Goal: Task Accomplishment & Management: Manage account settings

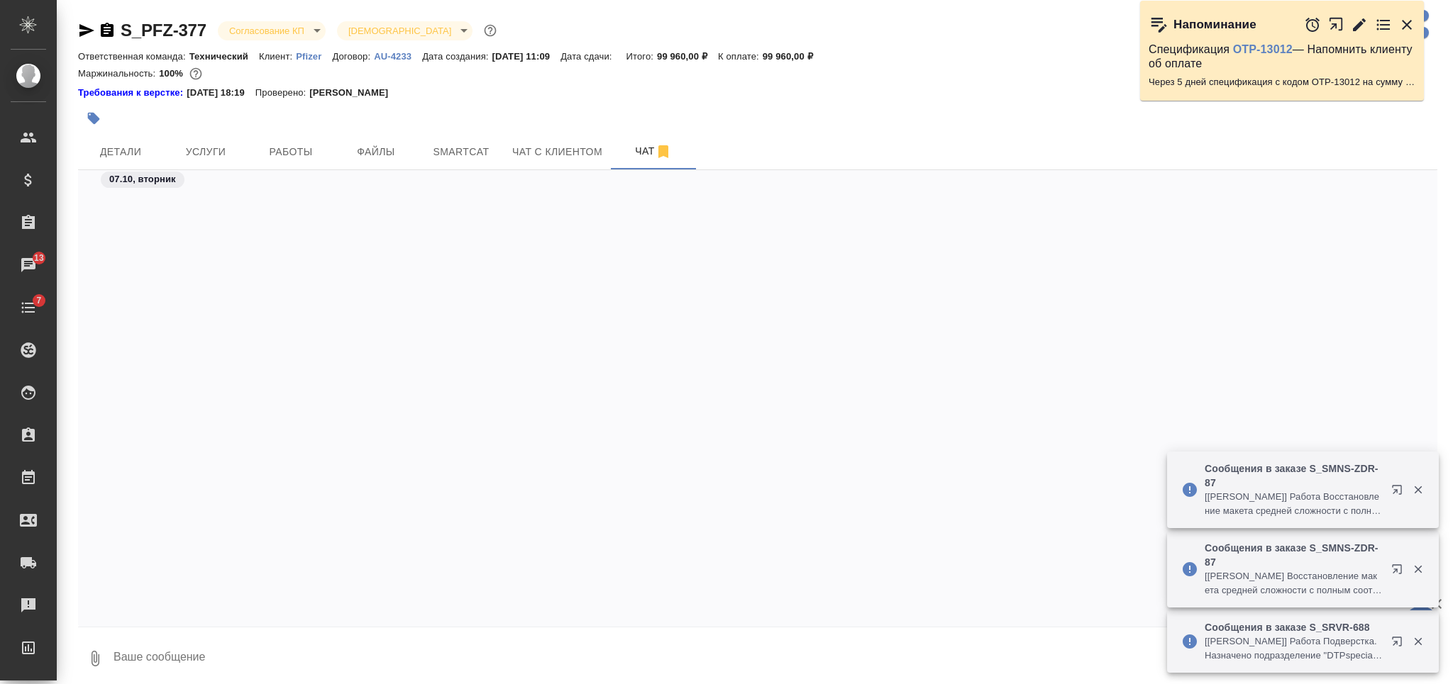
scroll to position [7210, 0]
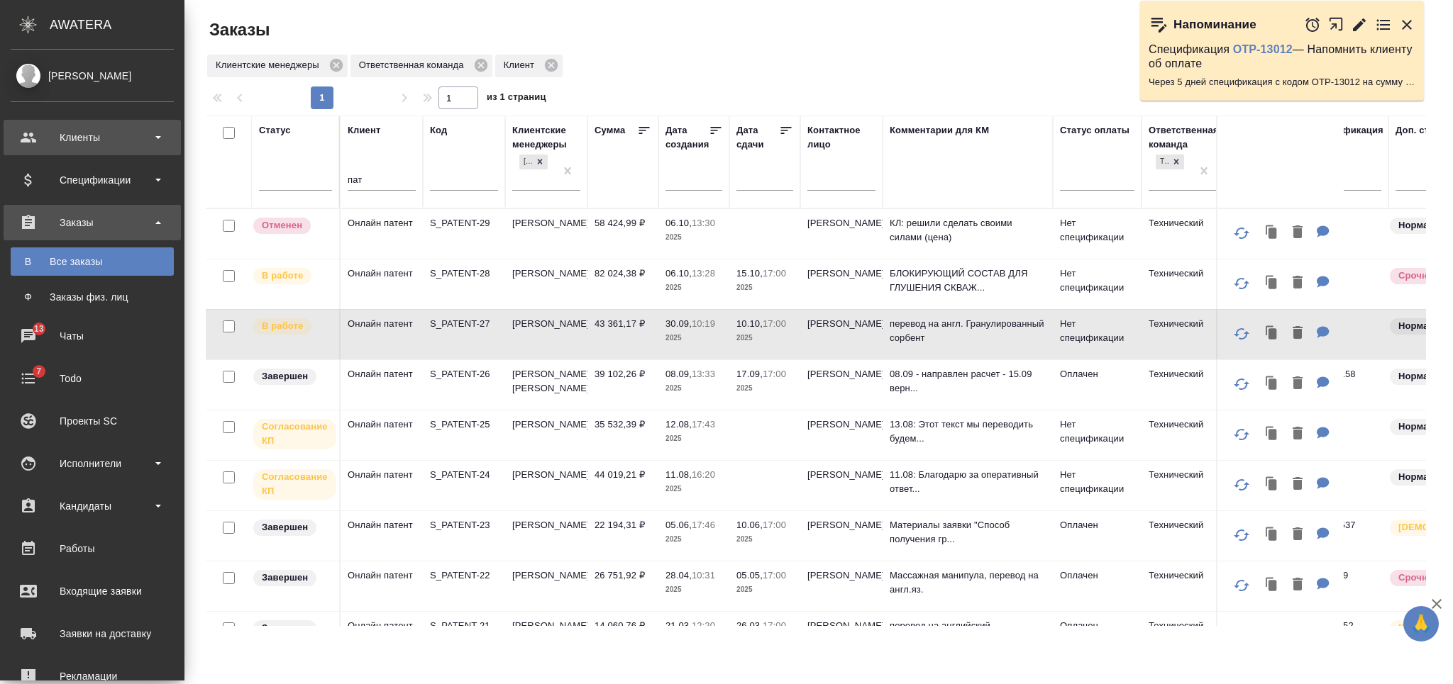
click at [125, 135] on div "Клиенты" at bounding box center [92, 137] width 163 height 21
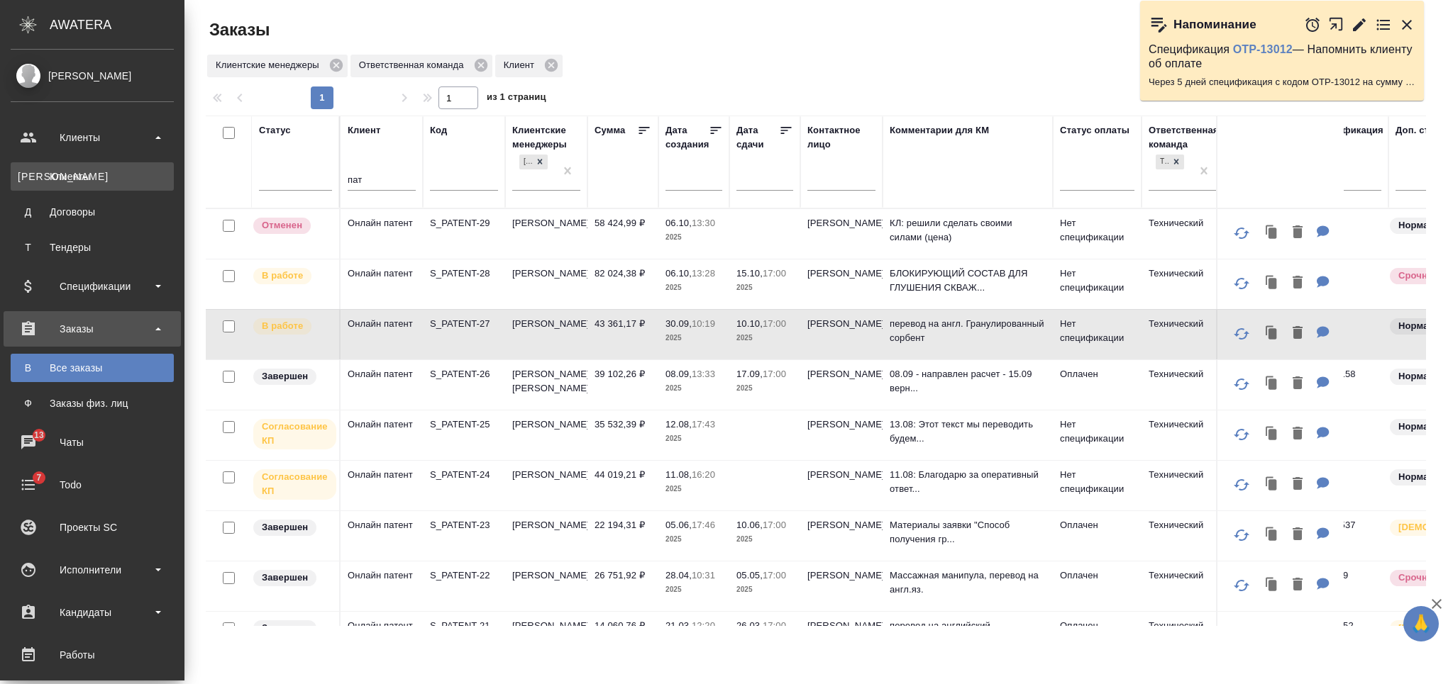
click at [136, 179] on div "Клиенты" at bounding box center [92, 177] width 149 height 14
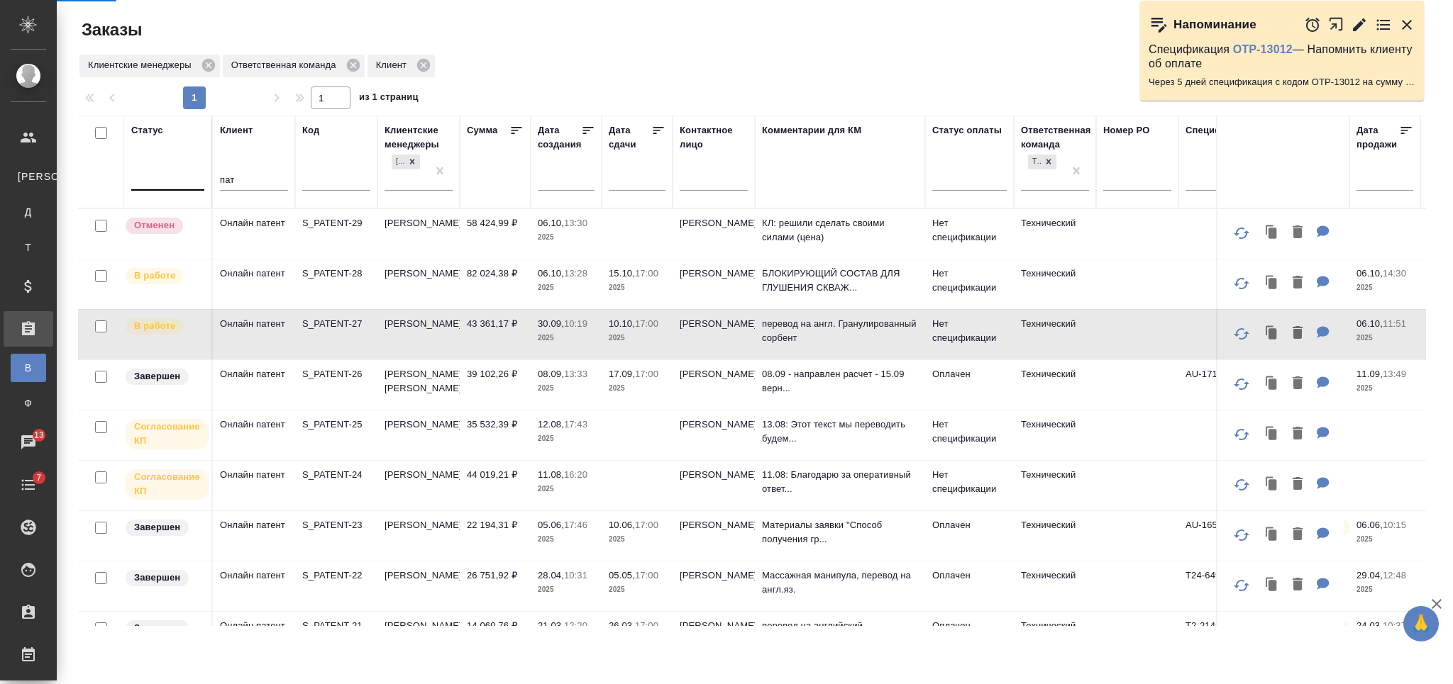
select select "RU"
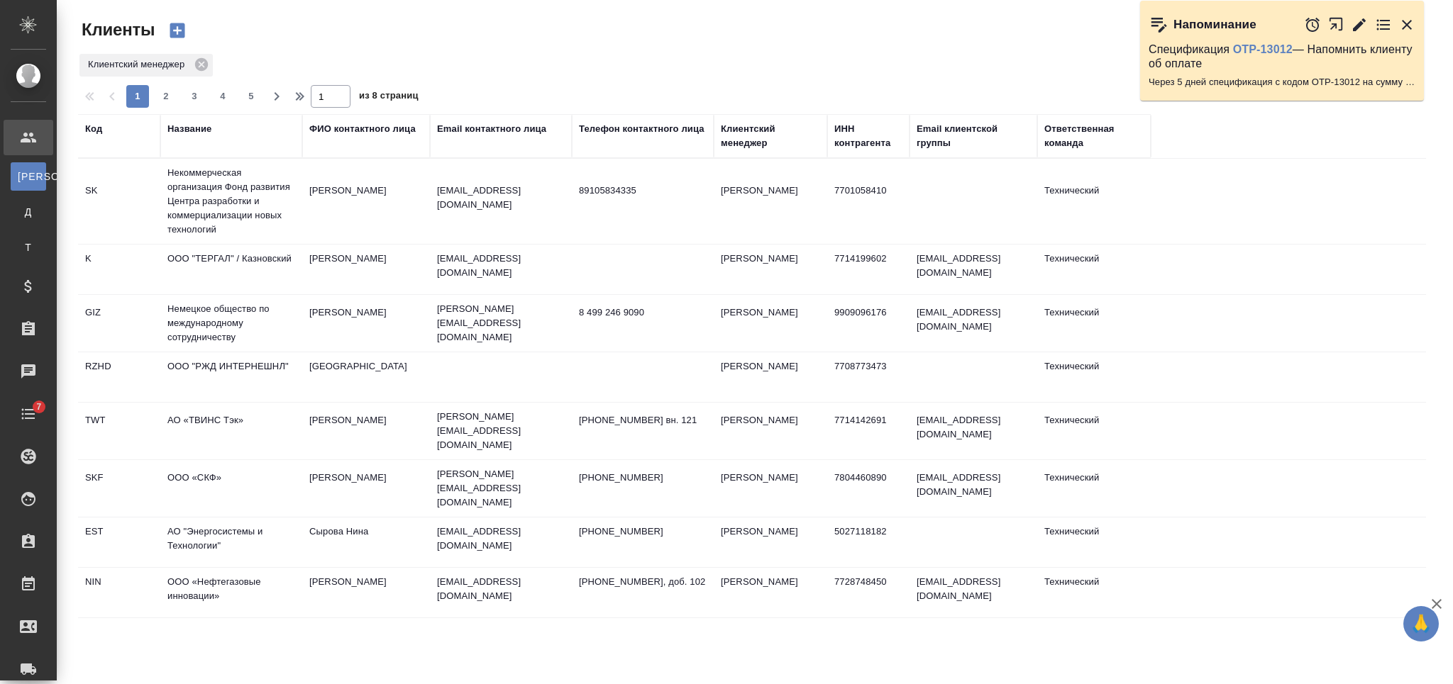
click at [199, 117] on th "Название" at bounding box center [231, 136] width 142 height 44
click at [207, 128] on div "Название" at bounding box center [189, 129] width 44 height 14
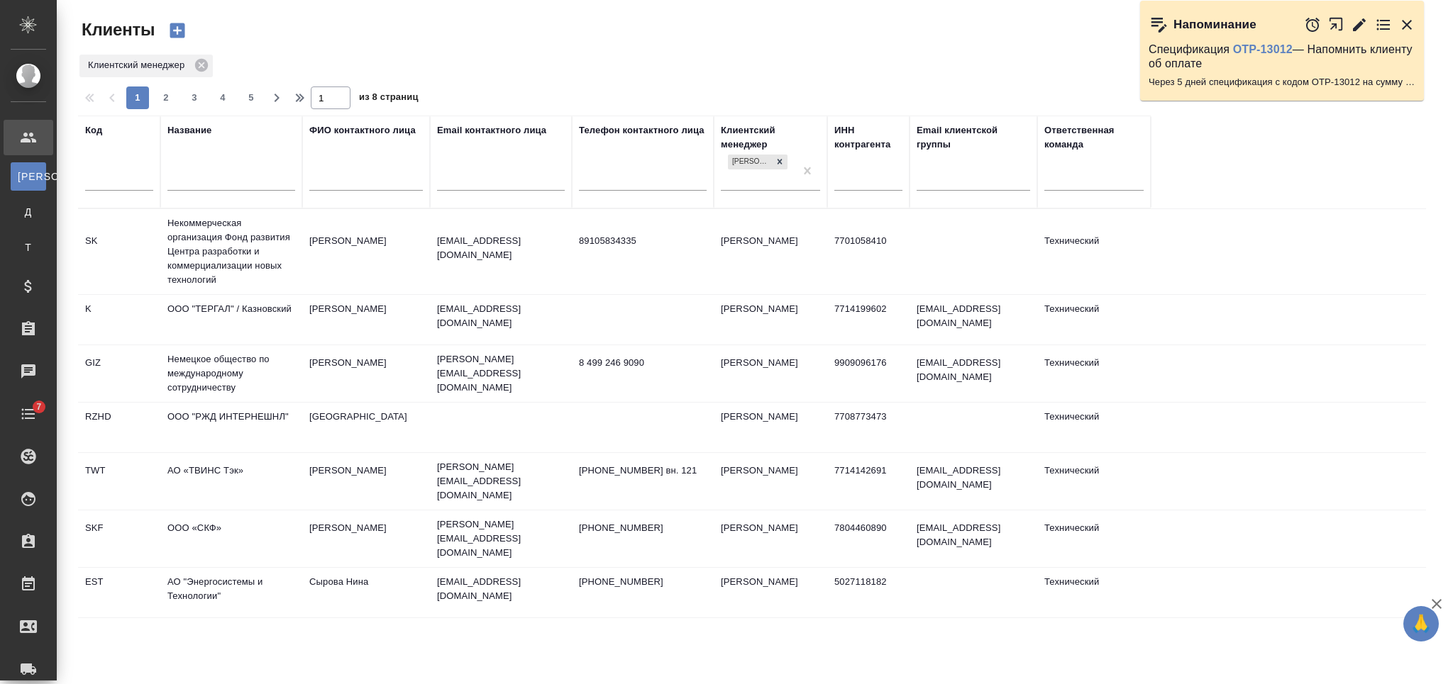
click at [226, 188] on input "text" at bounding box center [231, 181] width 128 height 18
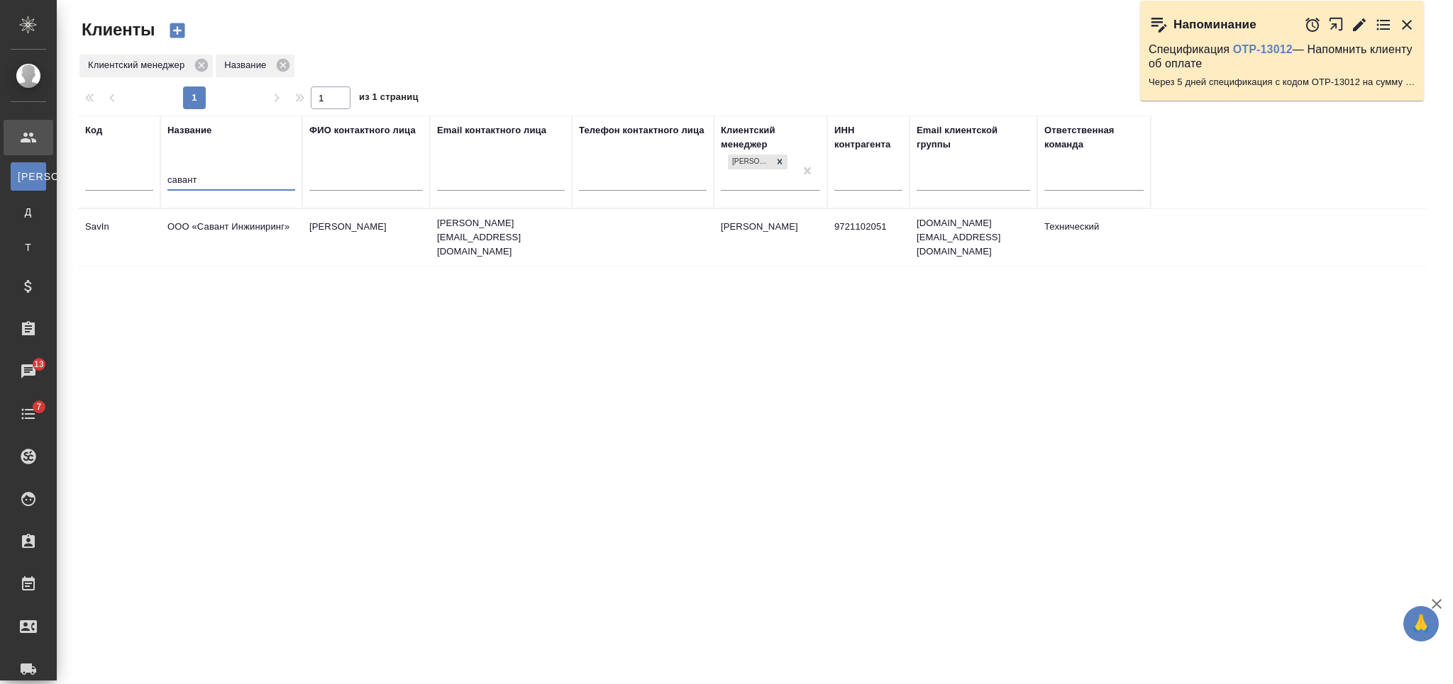
click at [255, 225] on td "ООО «Савант Инжиниринг»" at bounding box center [231, 238] width 142 height 50
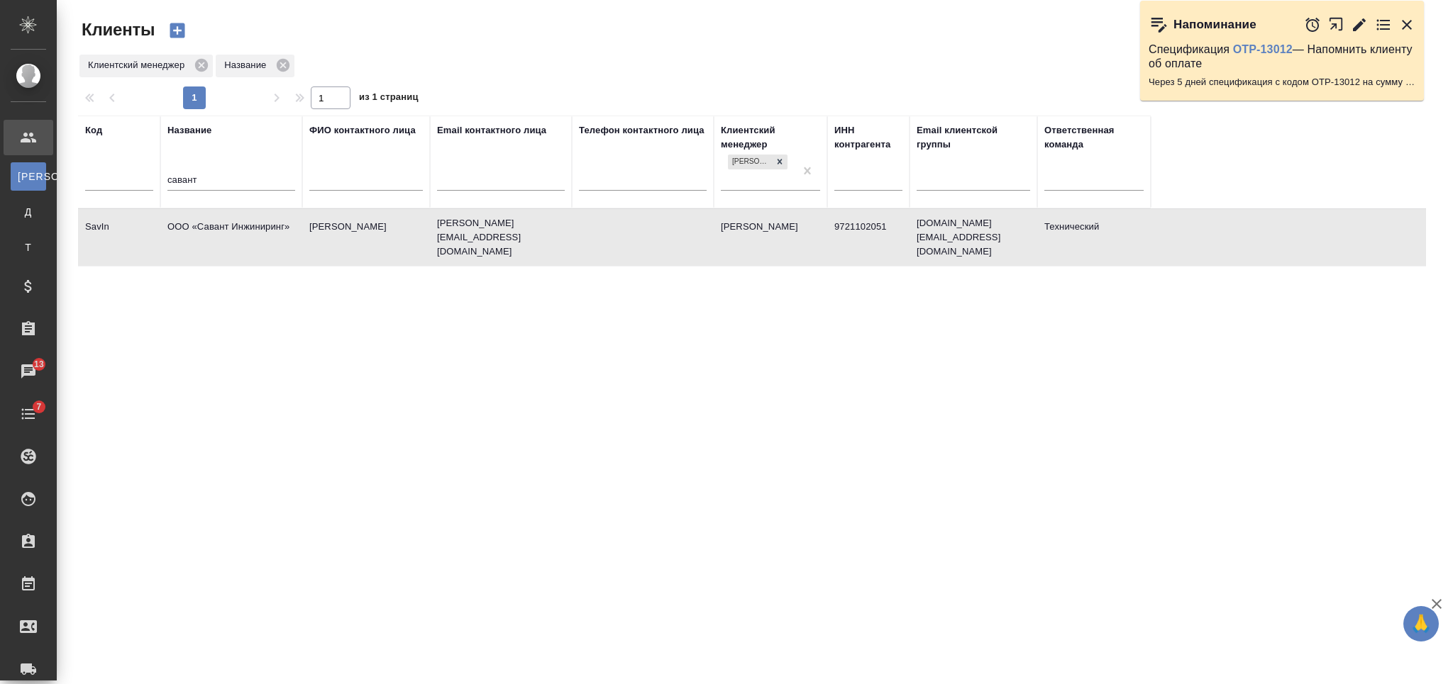
click at [180, 184] on input "савант" at bounding box center [231, 181] width 128 height 18
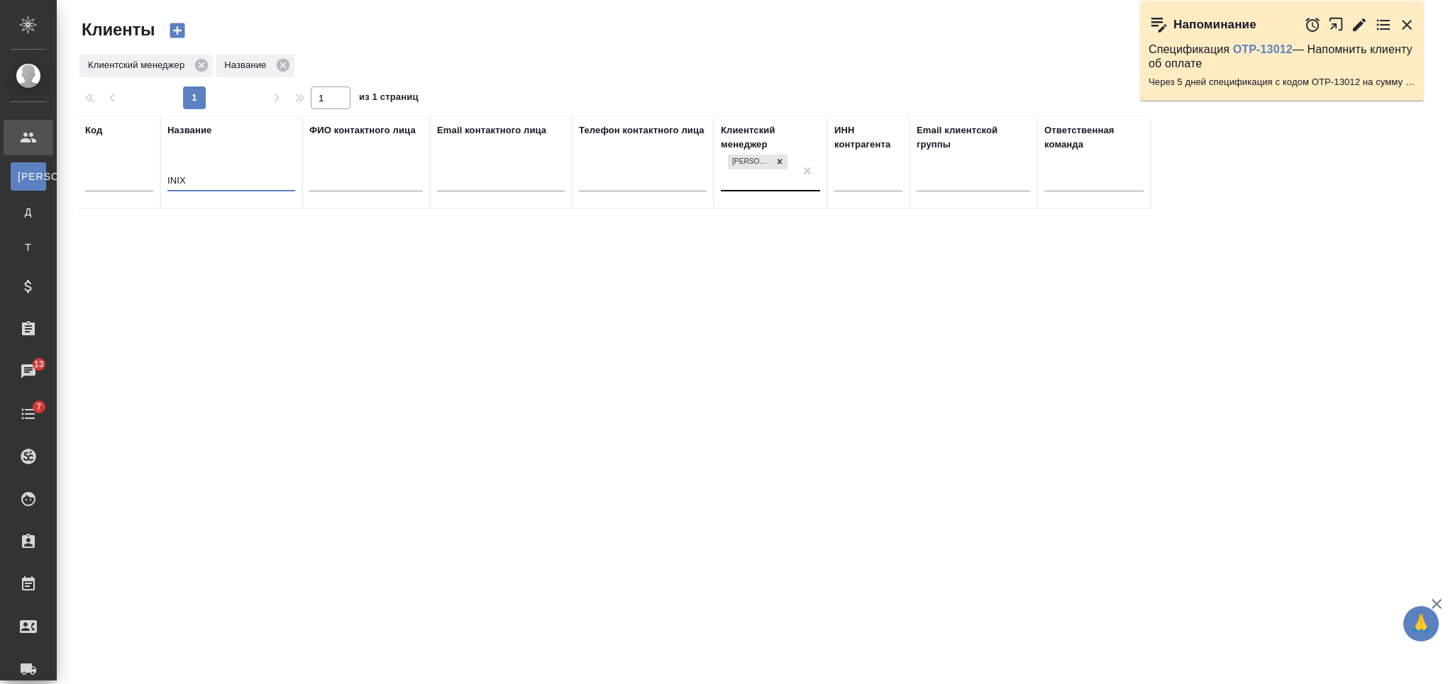
type input "INIX"
click at [743, 178] on div "[PERSON_NAME]" at bounding box center [758, 171] width 74 height 38
click at [741, 177] on input "павло" at bounding box center [740, 179] width 25 height 10
type input "p"
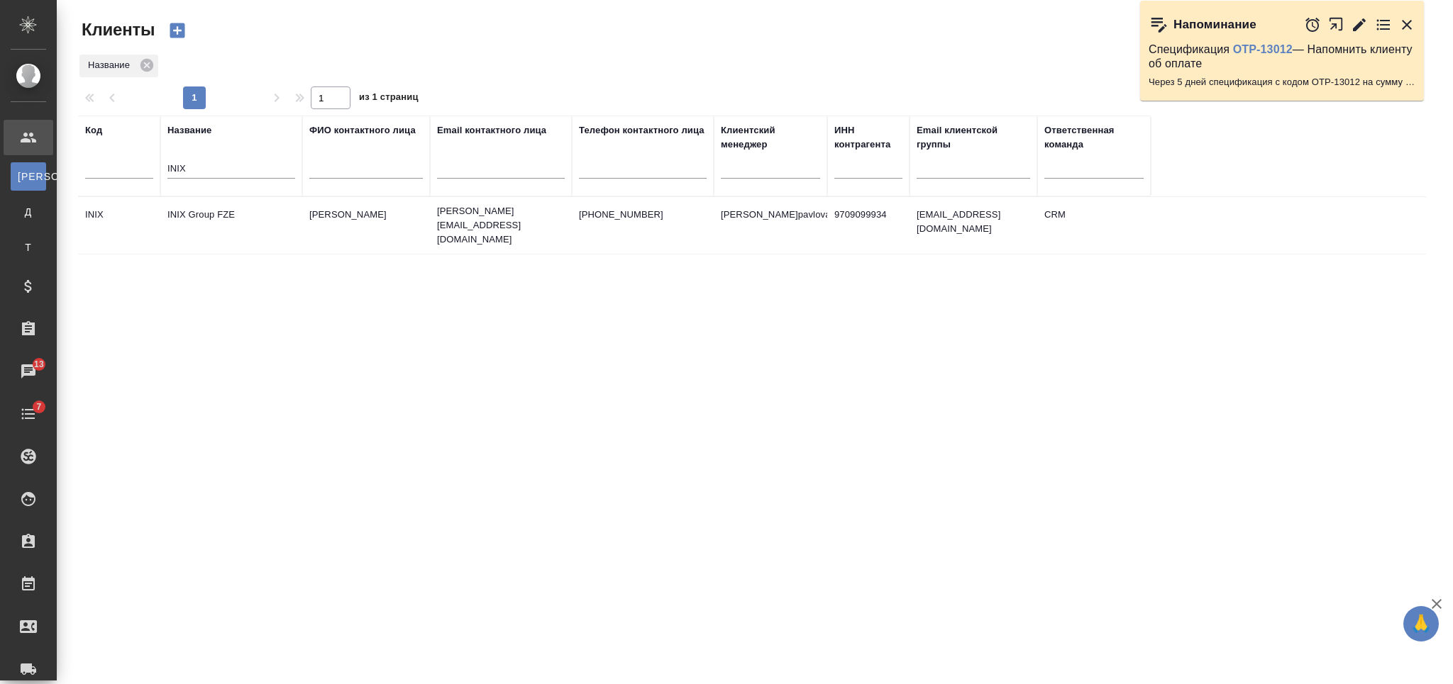
click at [531, 355] on div "Код Название INIX ФИО контактного лица Email контактного лица Телефон контактно…" at bounding box center [752, 371] width 1348 height 511
click at [595, 234] on td "+79899547777" at bounding box center [643, 226] width 142 height 50
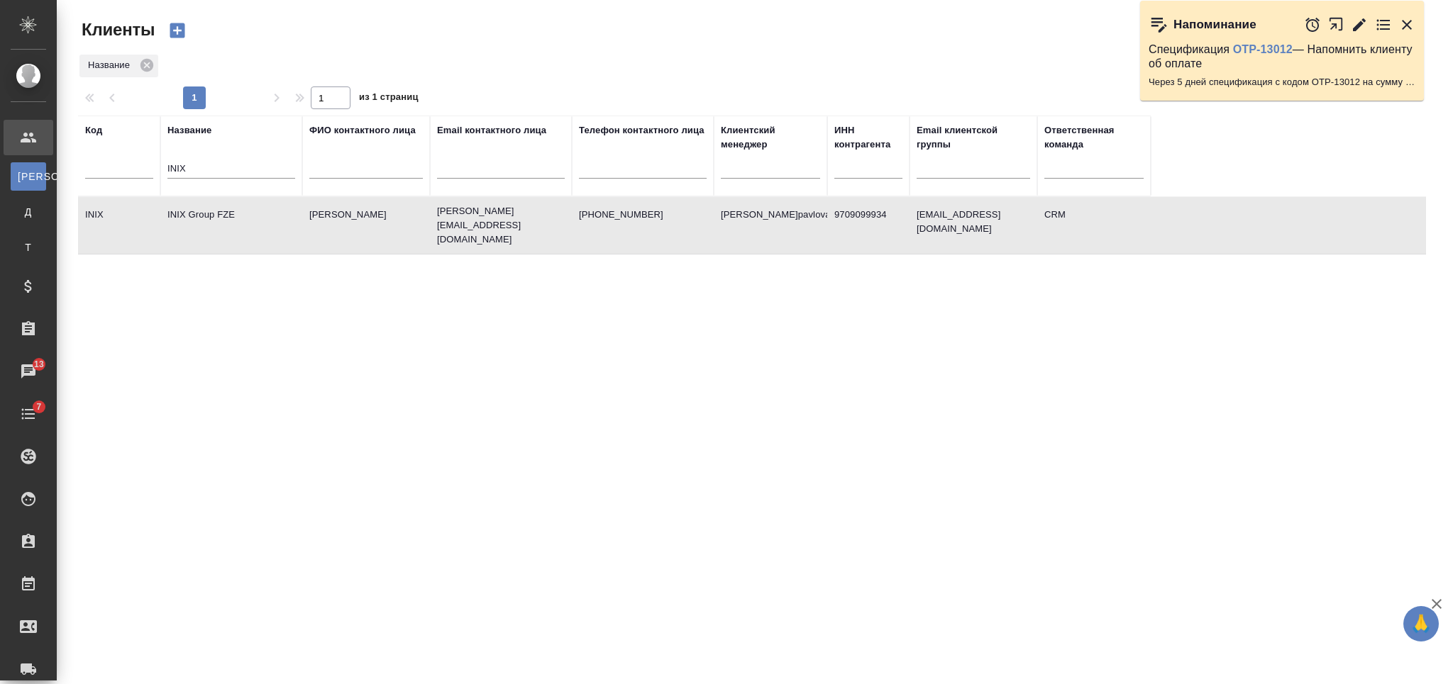
click at [594, 233] on td "+79899547777" at bounding box center [643, 226] width 142 height 50
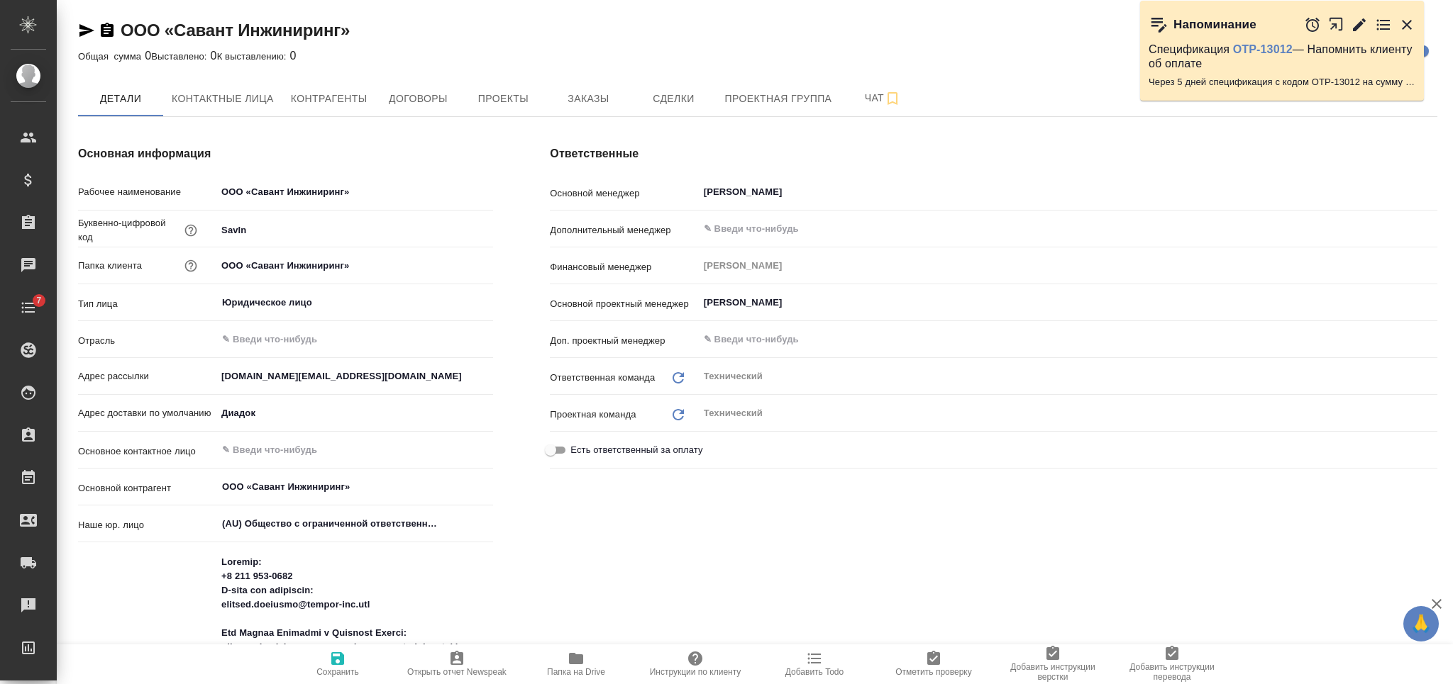
type textarea "x"
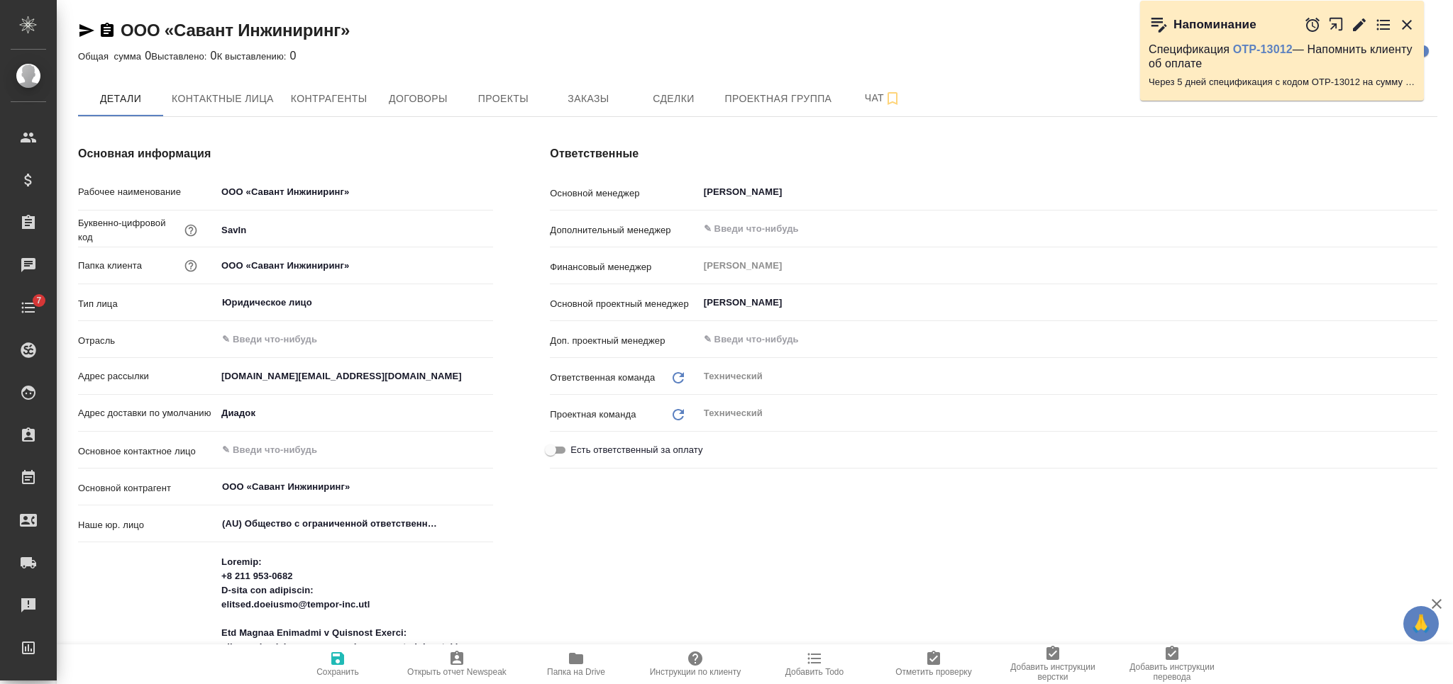
type textarea "x"
click at [104, 27] on icon "button" at bounding box center [107, 30] width 17 height 17
click at [87, 28] on icon "button" at bounding box center [86, 30] width 15 height 13
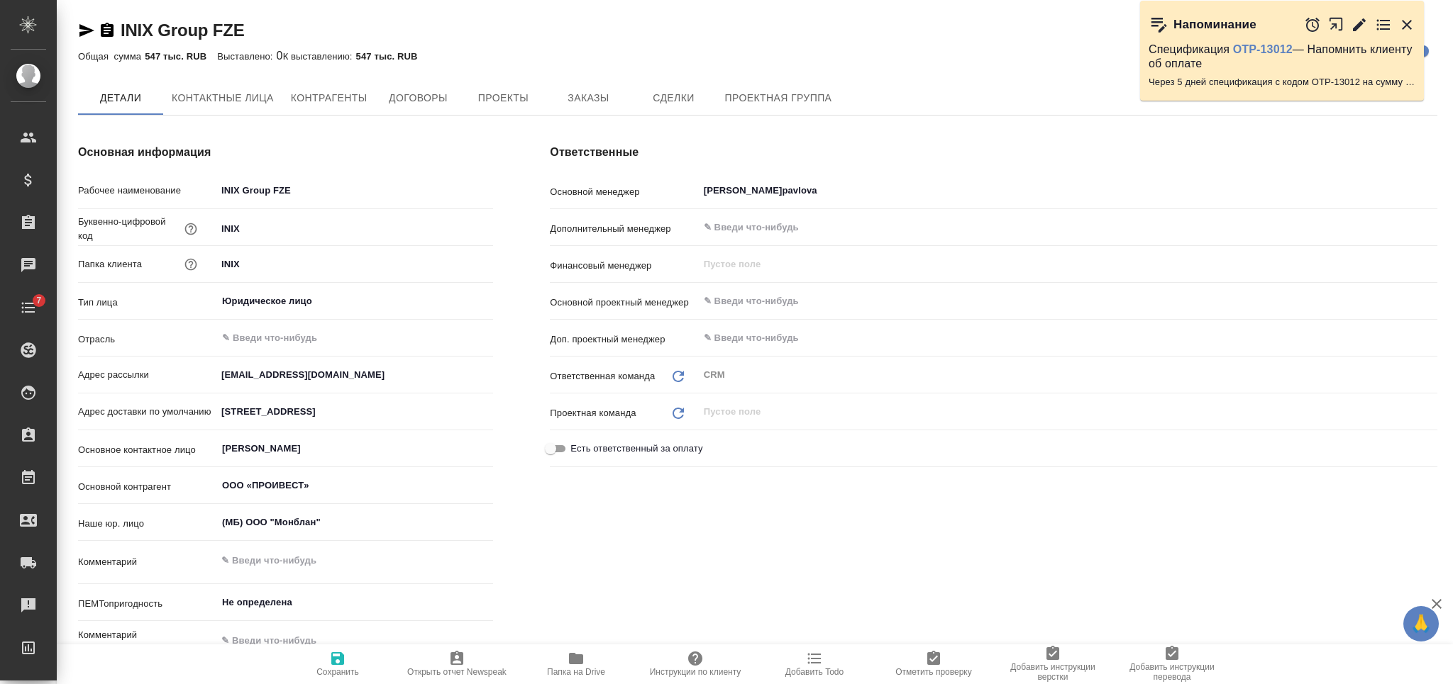
type textarea "x"
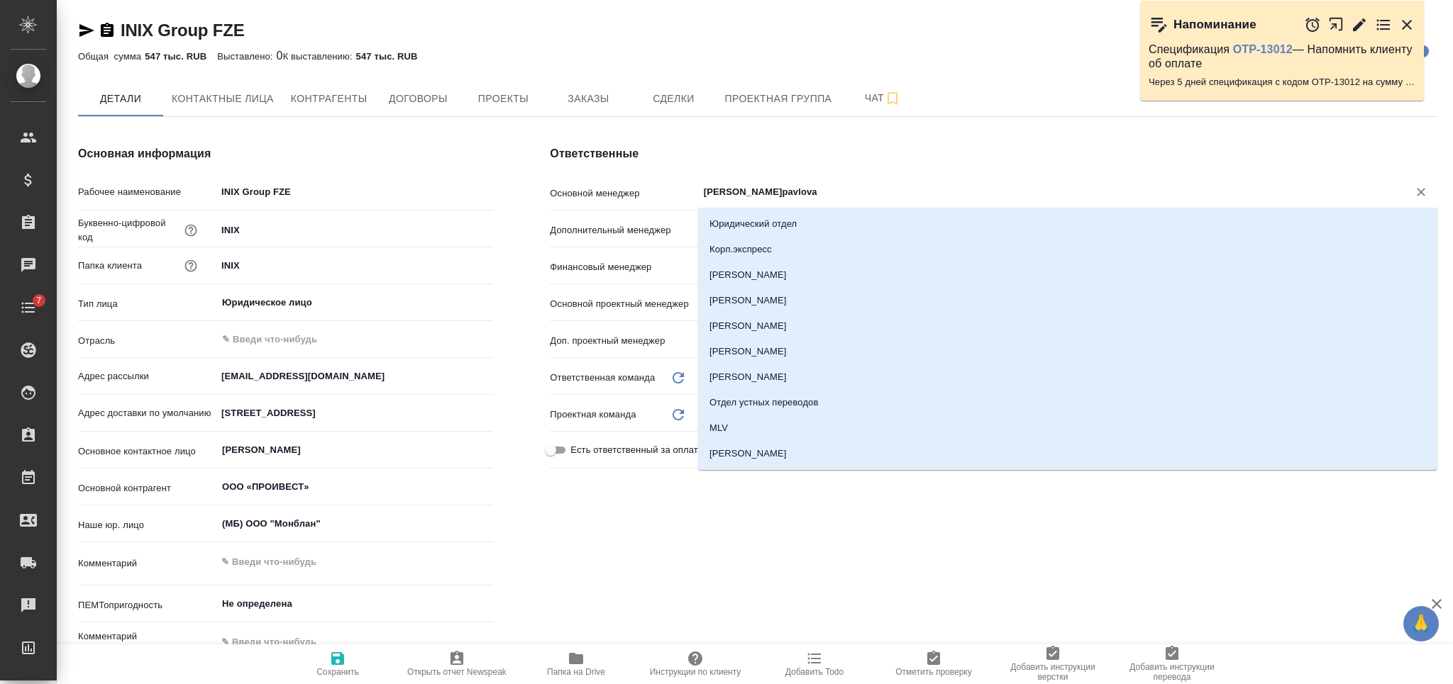
click at [758, 187] on input "[PERSON_NAME]pavlova" at bounding box center [1043, 192] width 683 height 17
type textarea "x"
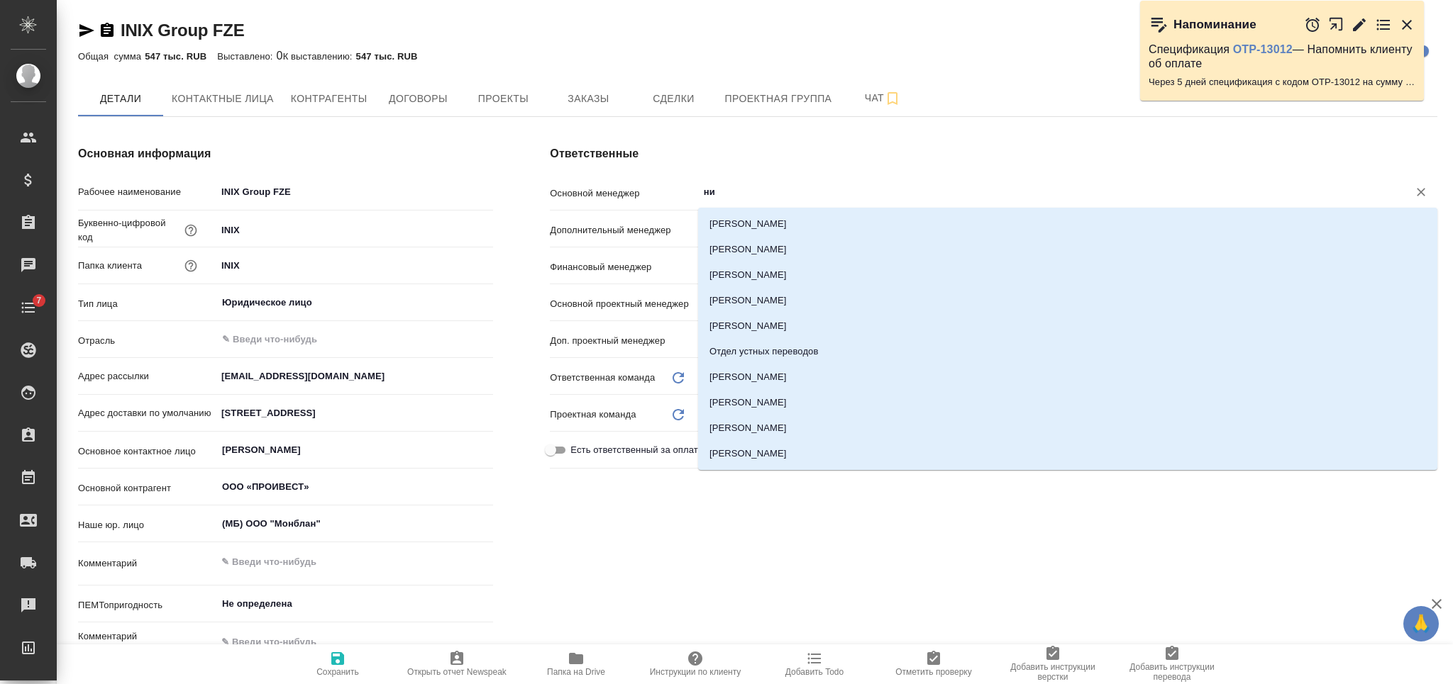
scroll to position [48, 0]
type input "ник"
type textarea "x"
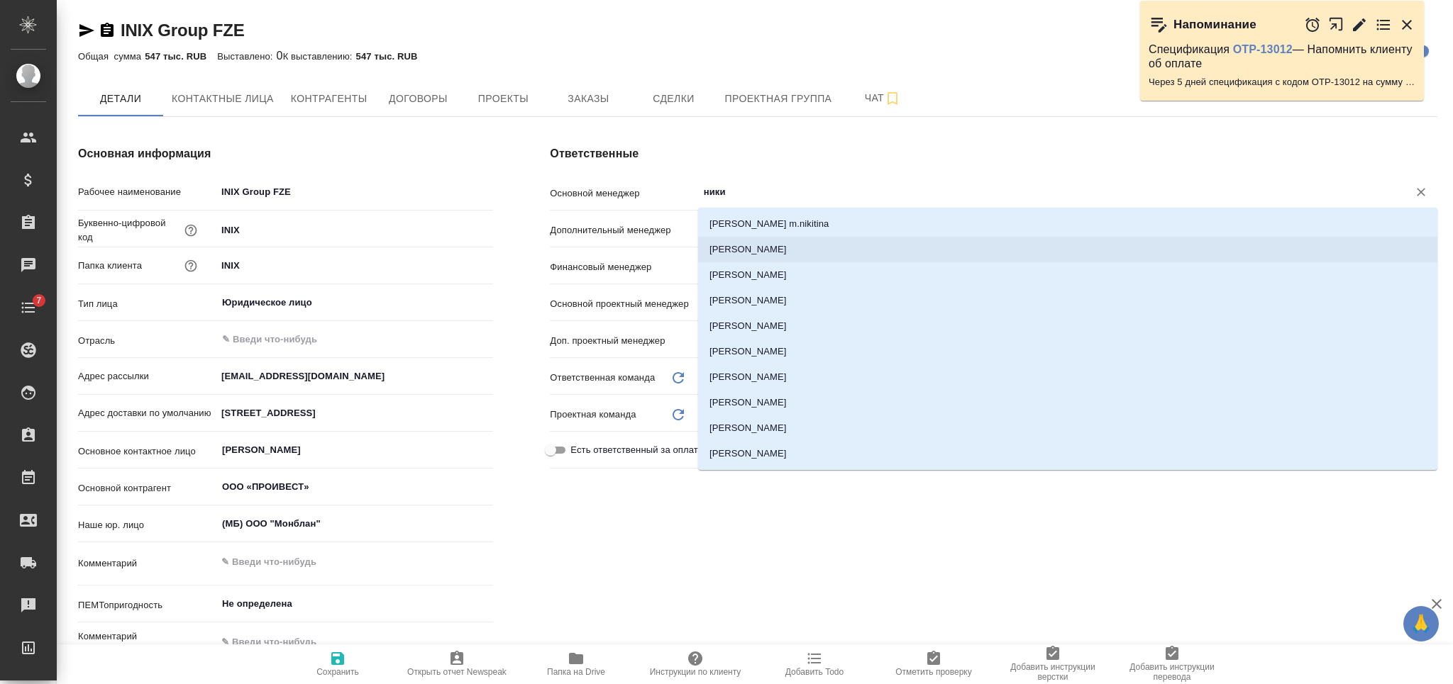
type input "никиф"
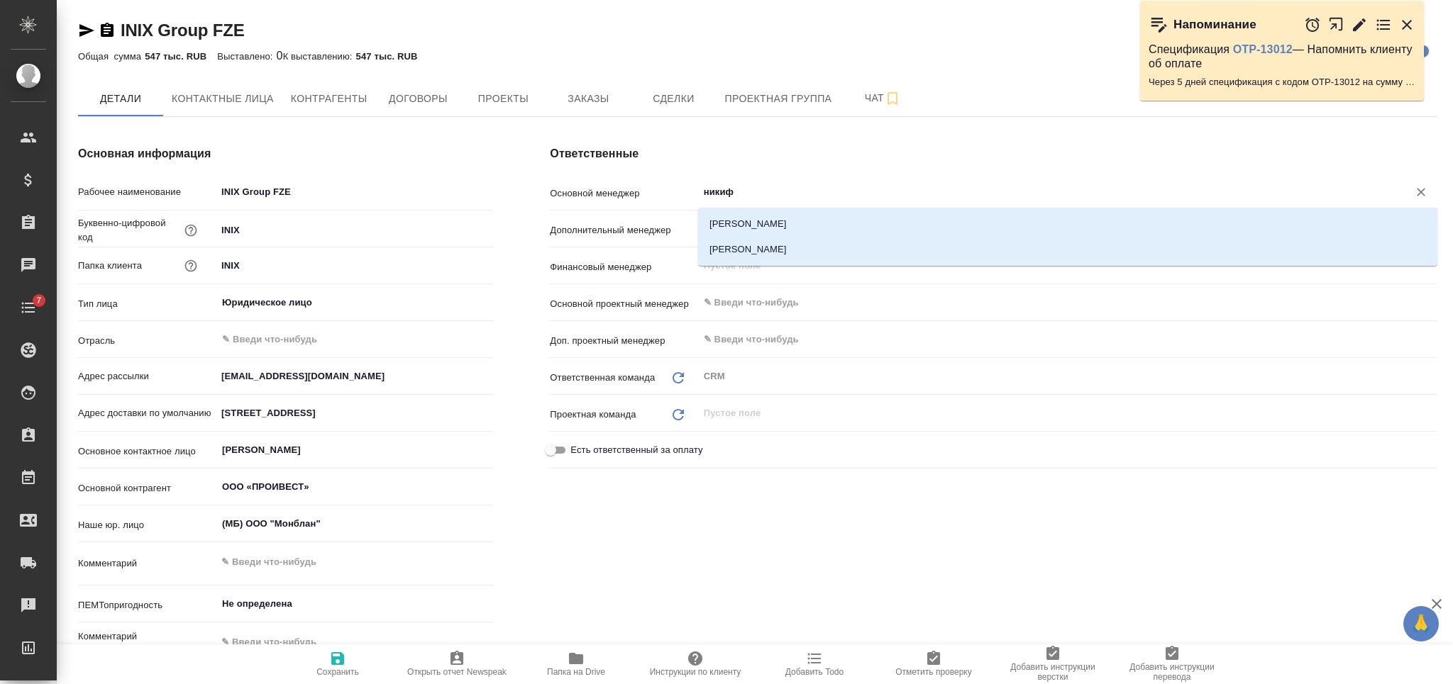
click at [773, 212] on li "[PERSON_NAME]" at bounding box center [1067, 224] width 739 height 26
type textarea "x"
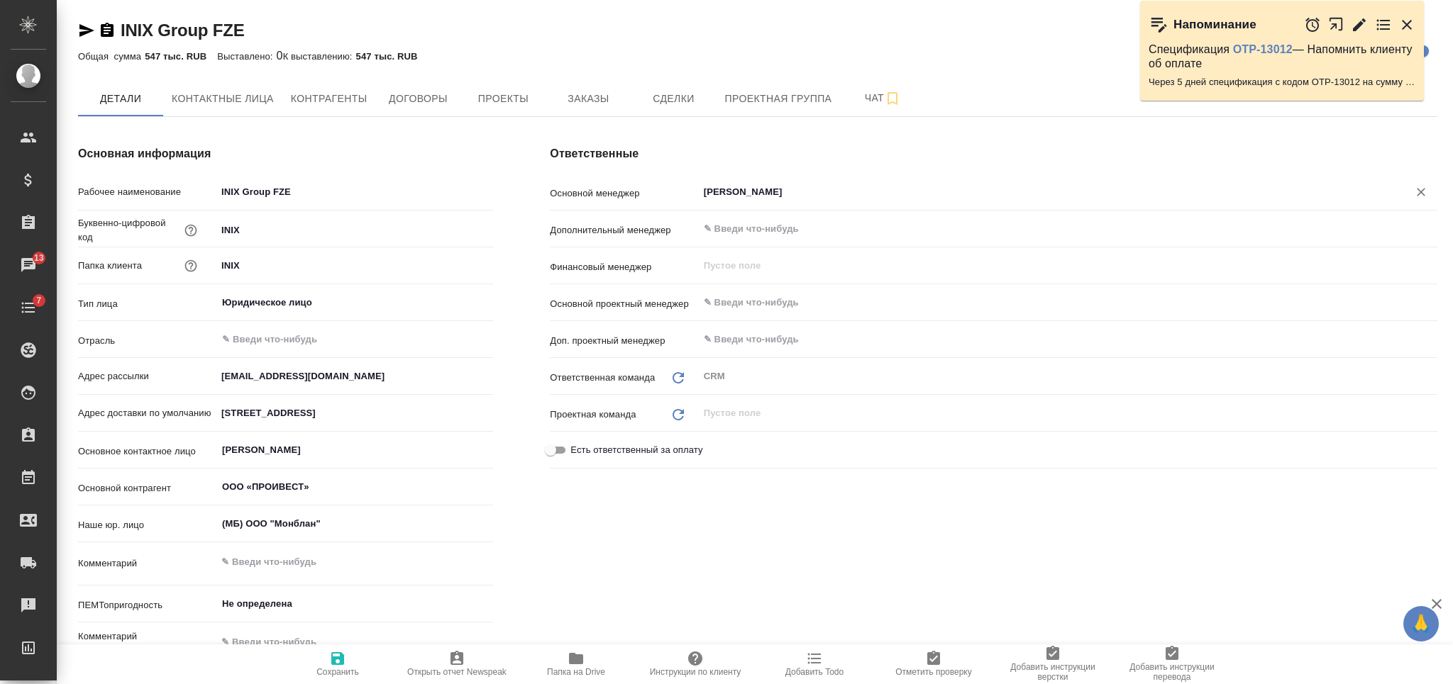
type input "[PERSON_NAME]"
drag, startPoint x: 327, startPoint y: 665, endPoint x: 336, endPoint y: 655, distance: 13.1
click at [328, 665] on span "Сохранить" at bounding box center [338, 663] width 102 height 27
type textarea "x"
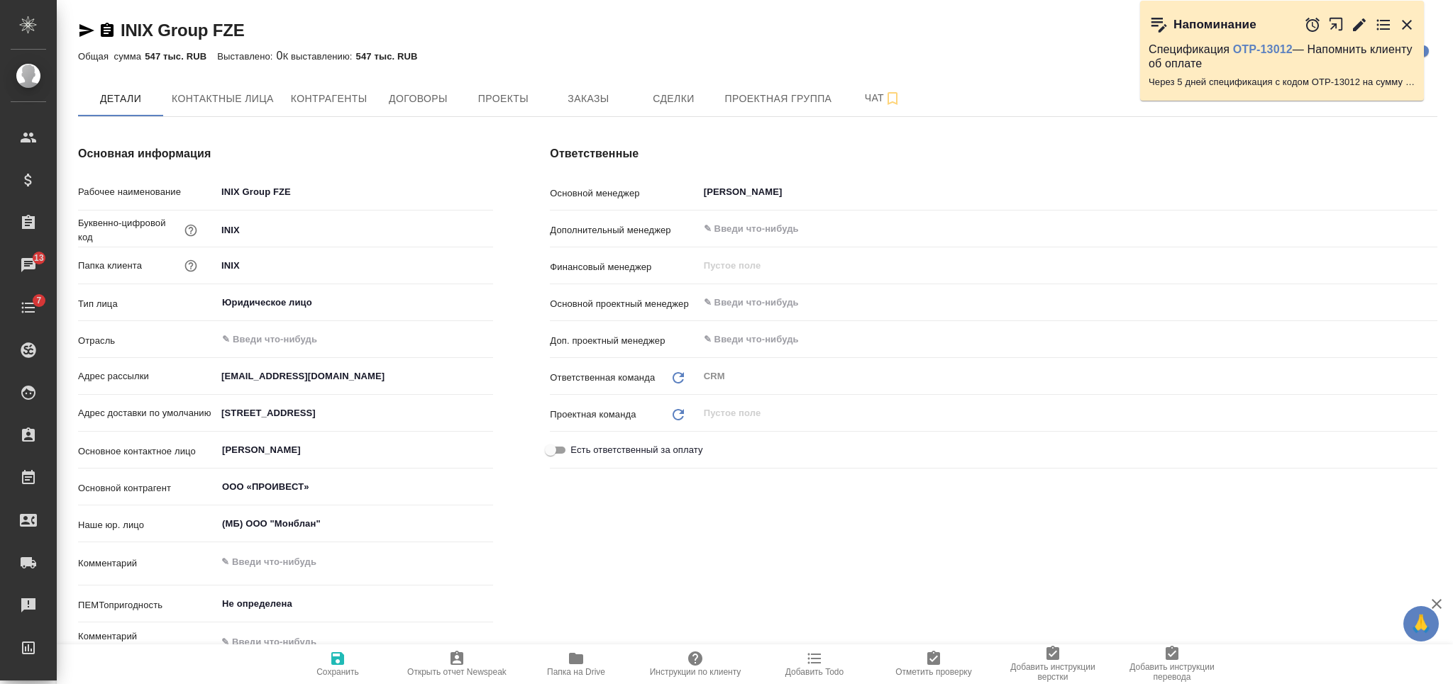
type textarea "x"
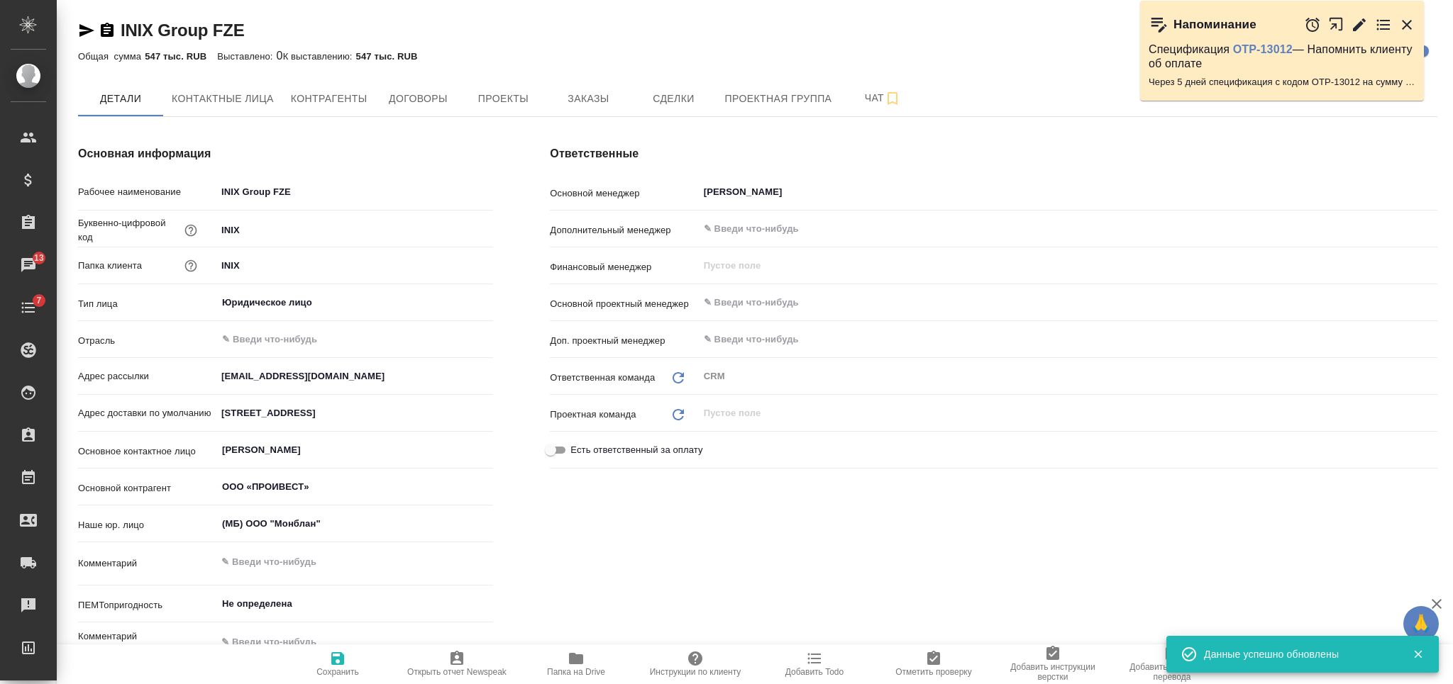
type textarea "x"
type input "[PERSON_NAME]"
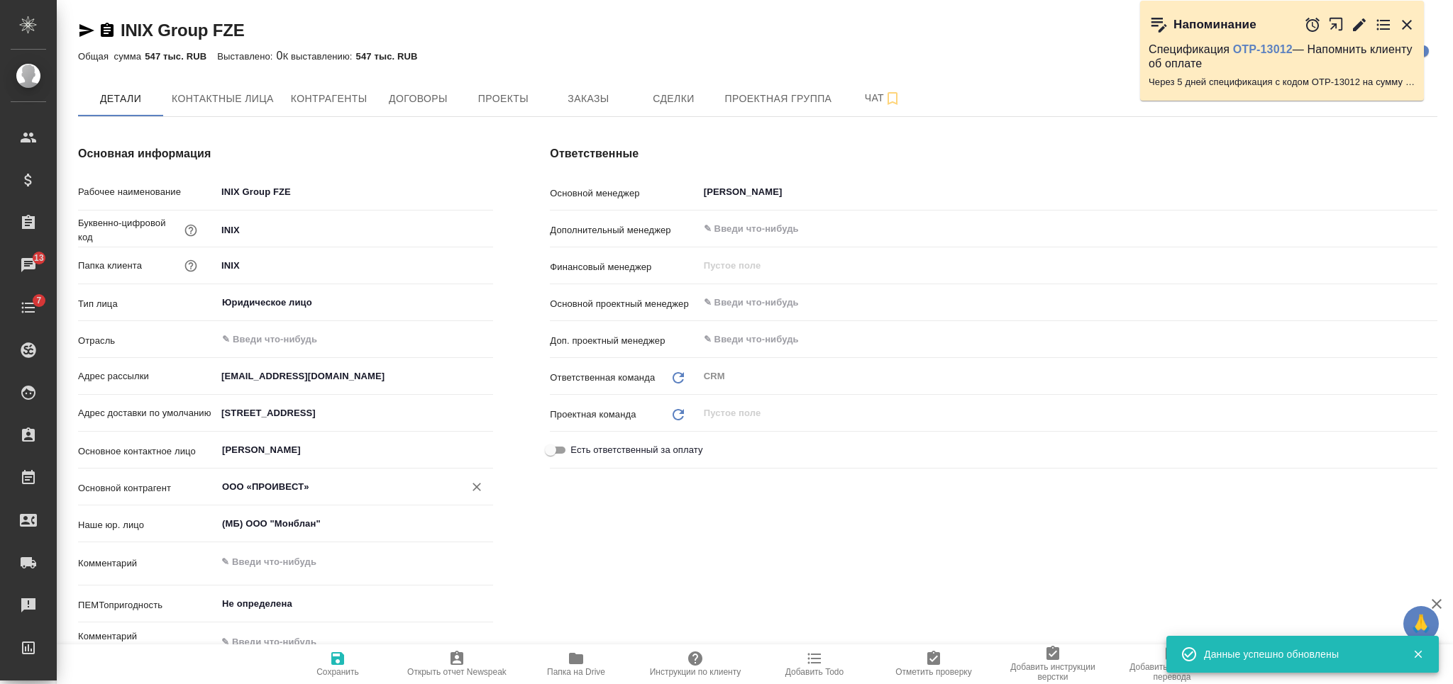
type input "Технический"
click at [108, 25] on icon "button" at bounding box center [107, 30] width 13 height 14
